Goal: Navigation & Orientation: Understand site structure

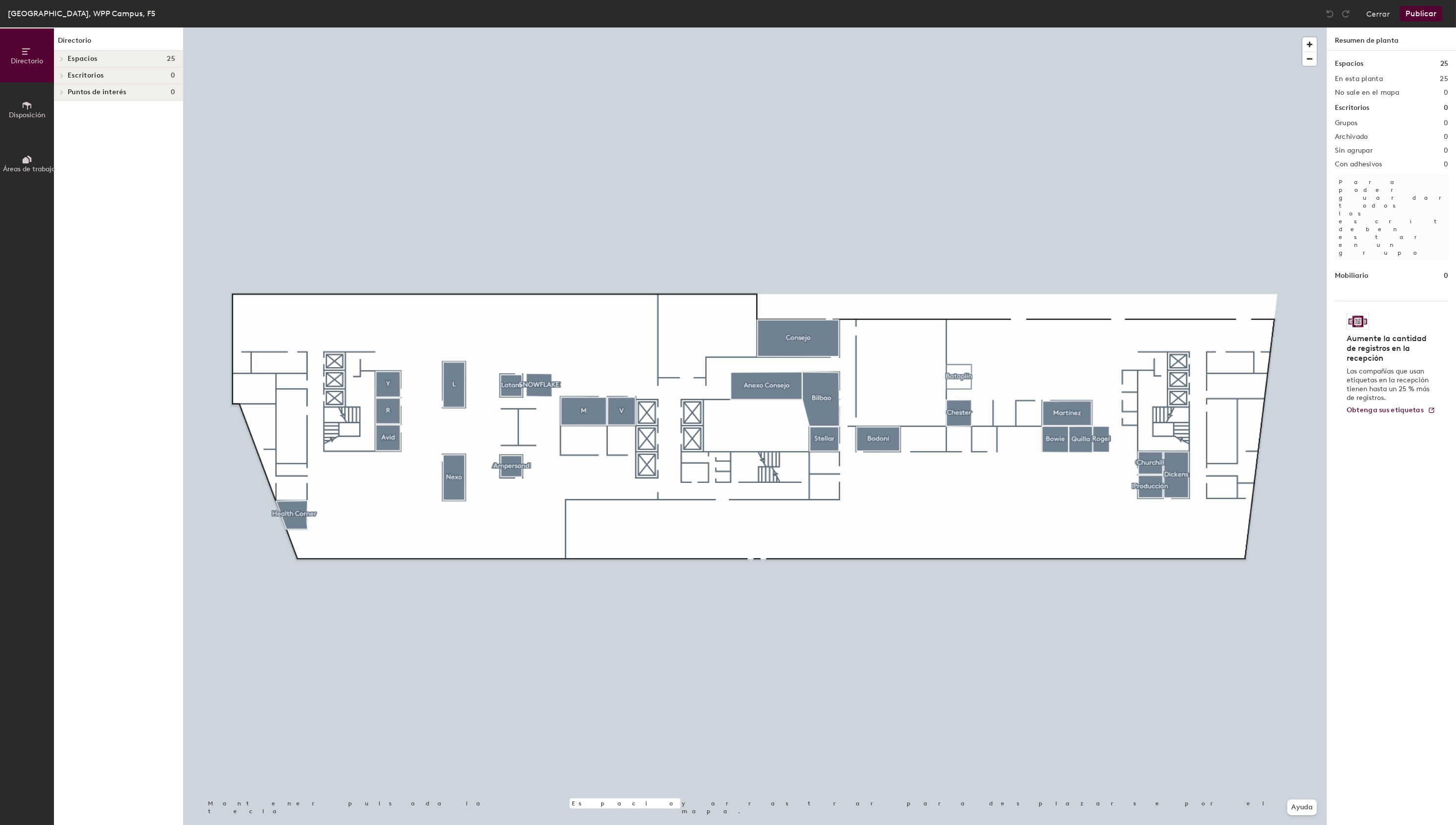
click at [30, 168] on span "Áreas de trabajo" at bounding box center [30, 169] width 53 height 8
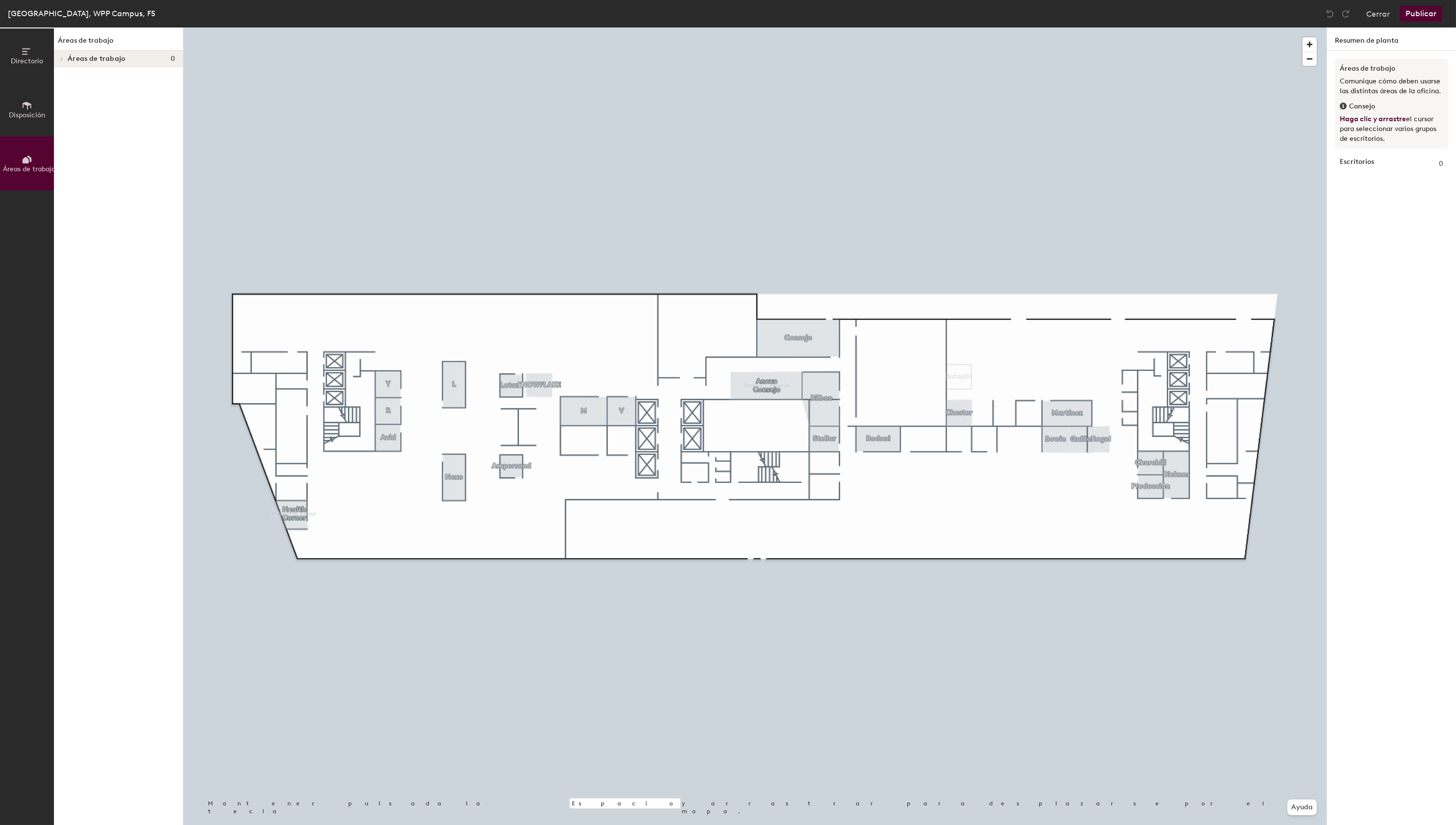
click at [27, 107] on icon at bounding box center [26, 106] width 9 height 8
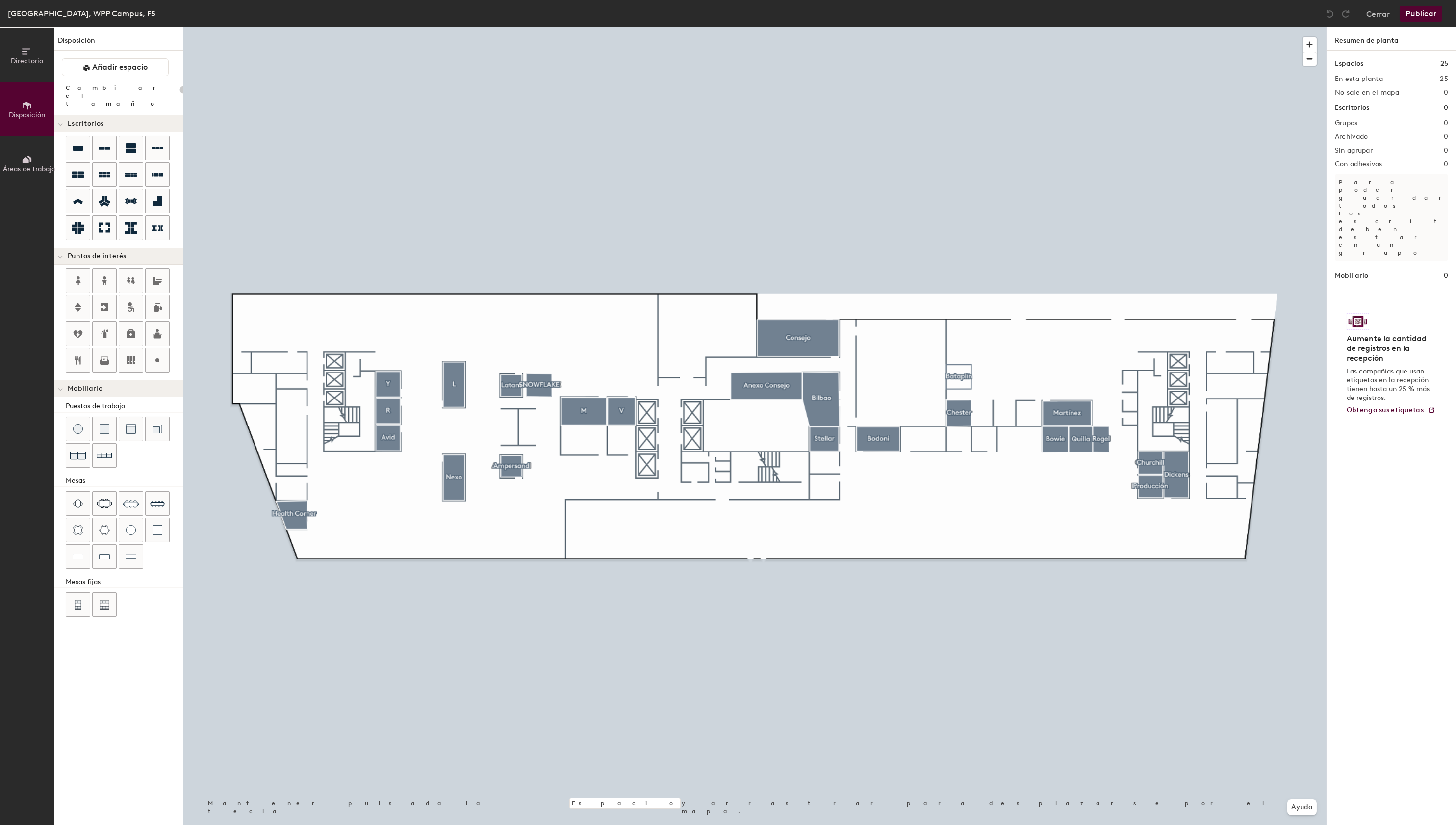
click at [32, 59] on span "Directorio" at bounding box center [26, 61] width 32 height 8
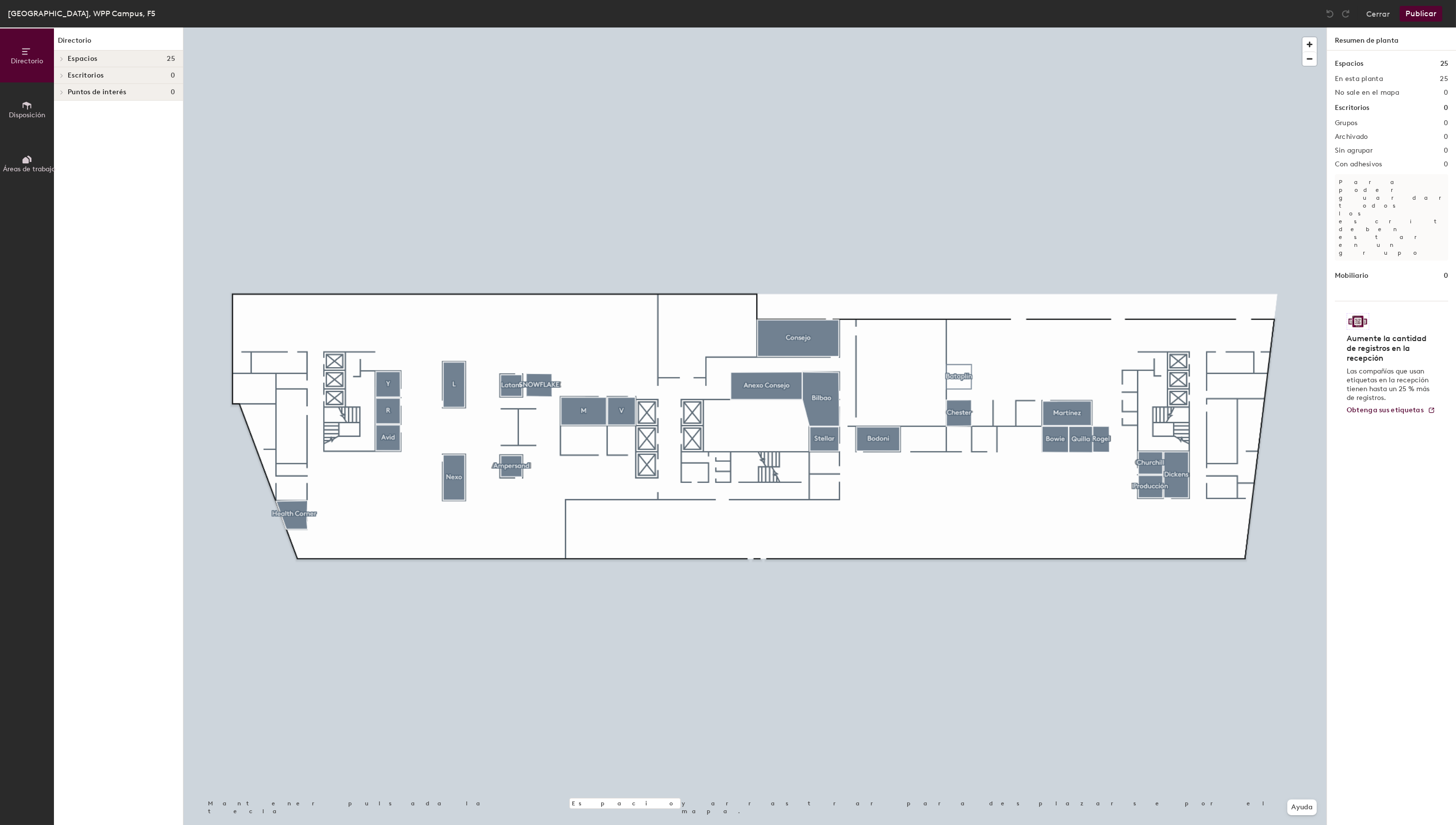
click at [26, 163] on icon at bounding box center [26, 160] width 7 height 7
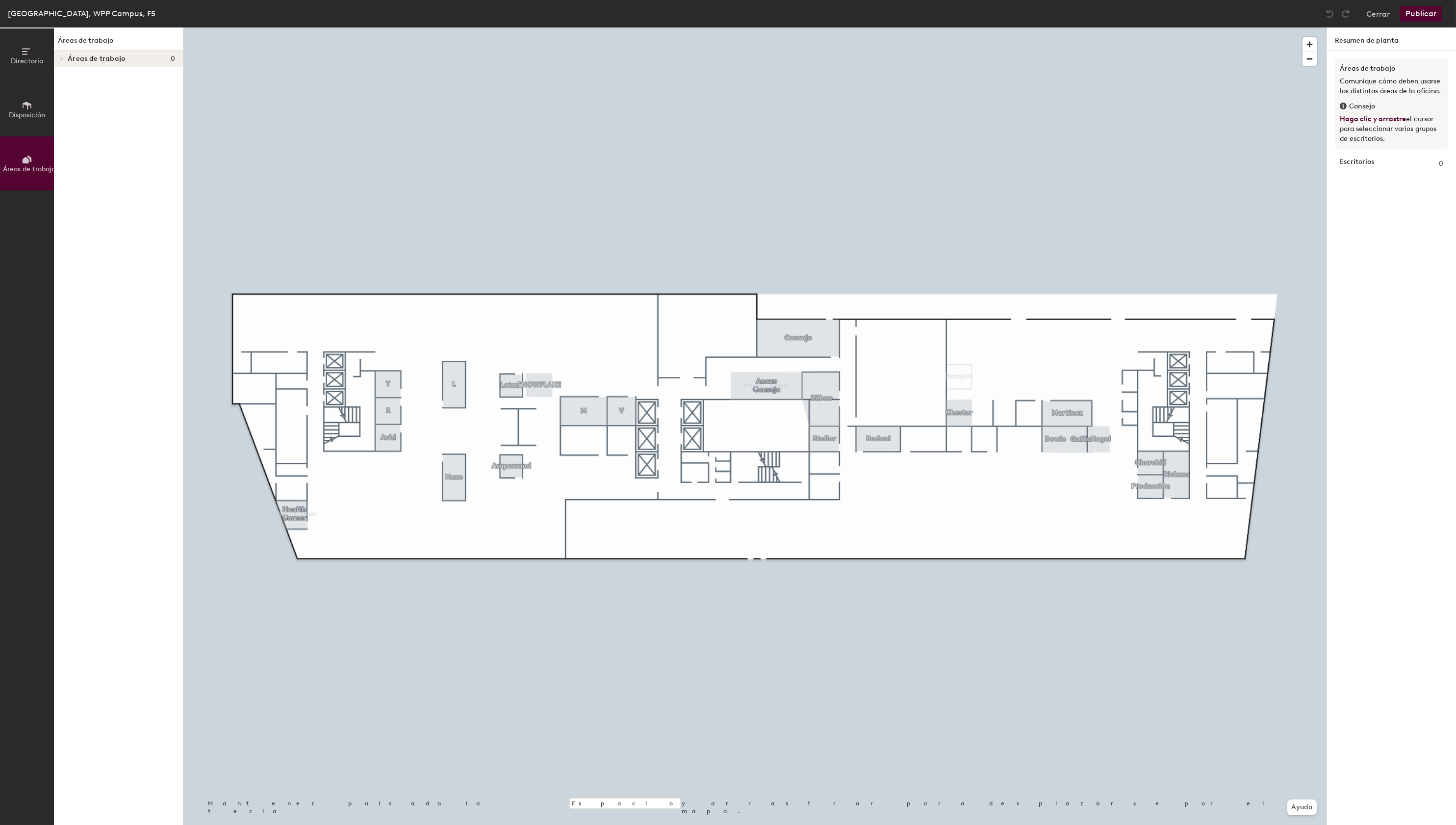
click at [62, 59] on icon at bounding box center [61, 59] width 4 height 5
click at [63, 59] on div at bounding box center [59, 59] width 12 height 17
click at [14, 114] on span "Disposición" at bounding box center [27, 115] width 36 height 8
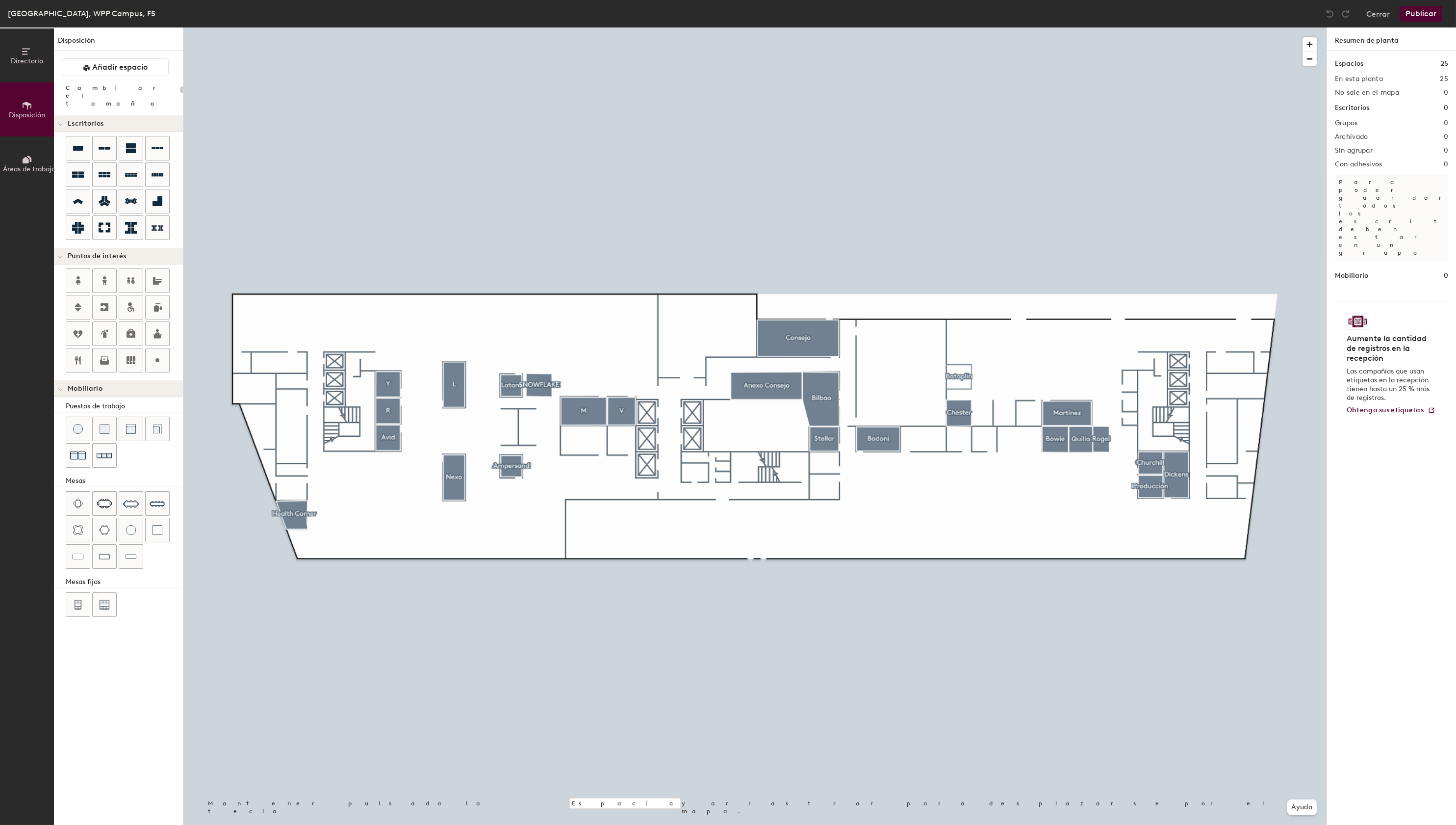
click at [26, 32] on button "Directorio" at bounding box center [26, 55] width 54 height 54
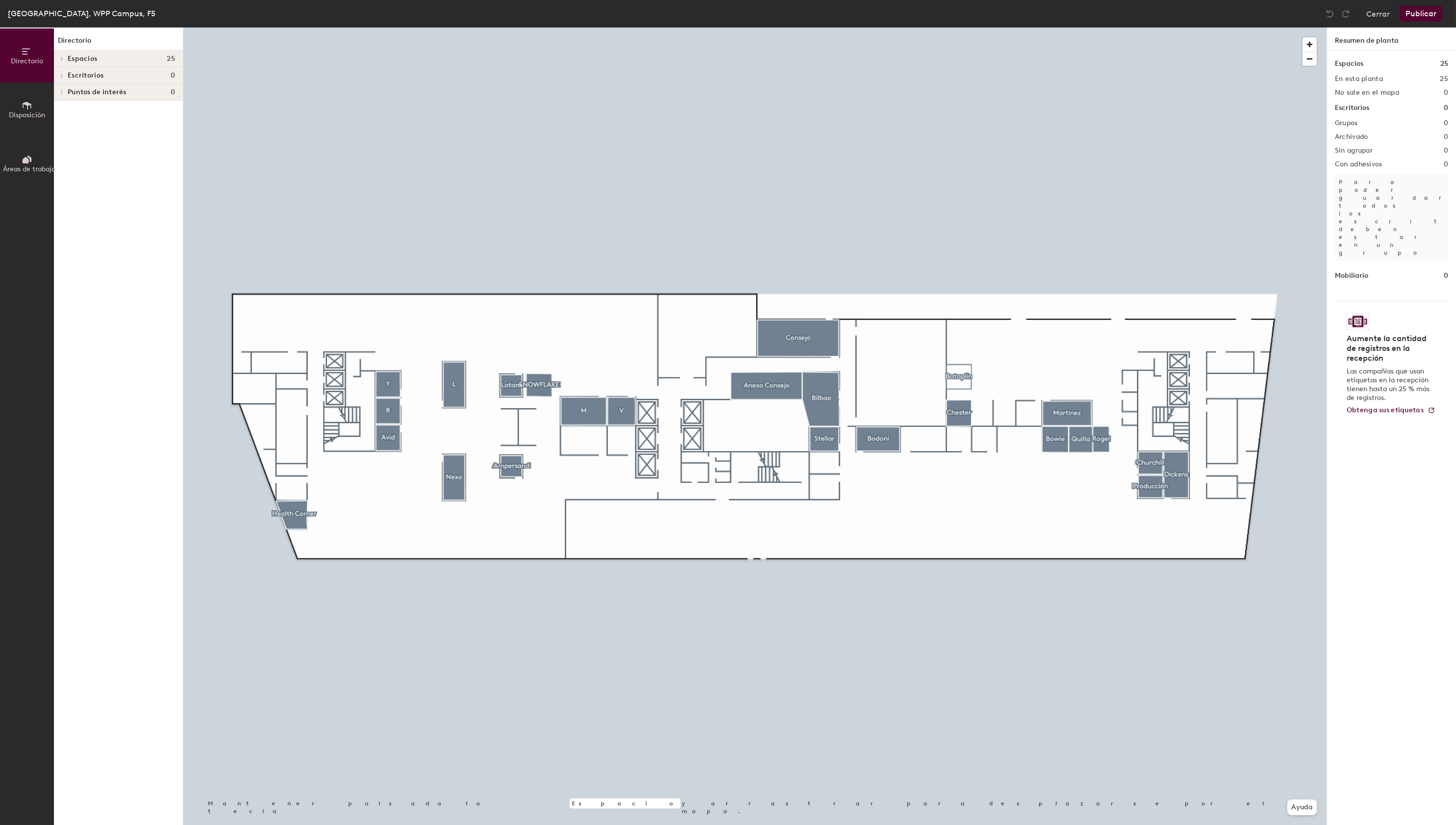
click at [64, 60] on span at bounding box center [61, 59] width 8 height 5
